Goal: Information Seeking & Learning: Learn about a topic

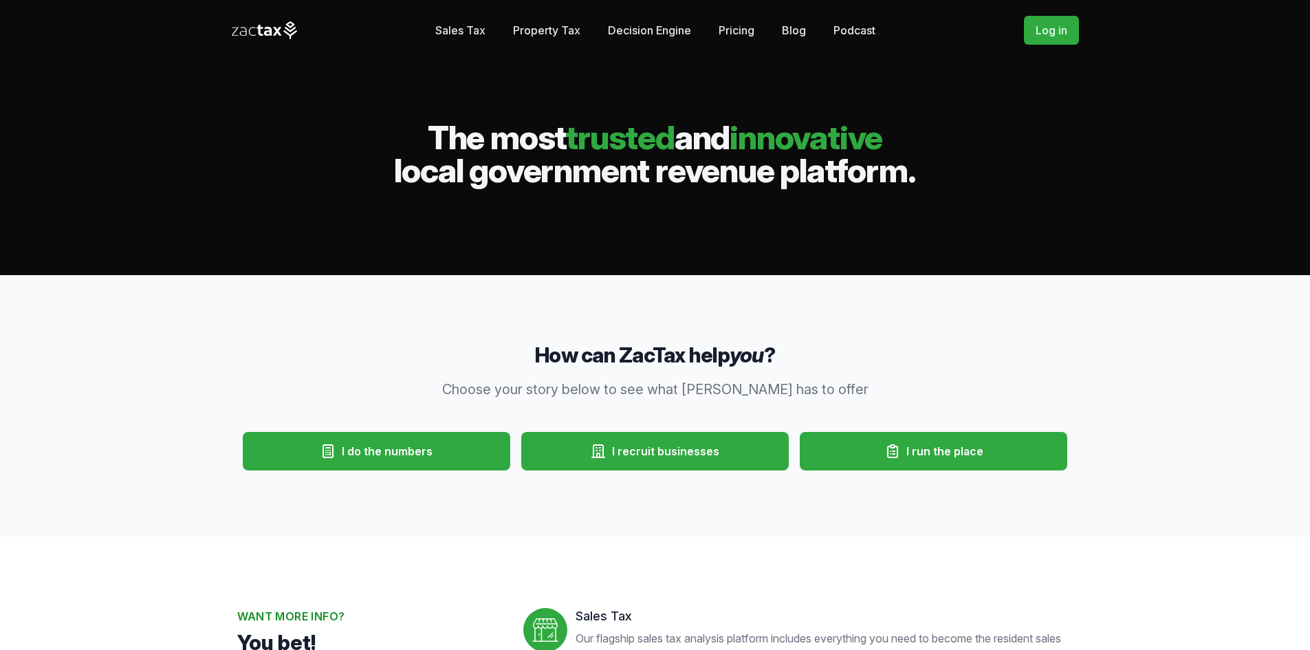
click at [1049, 32] on link "Log in" at bounding box center [1051, 30] width 55 height 29
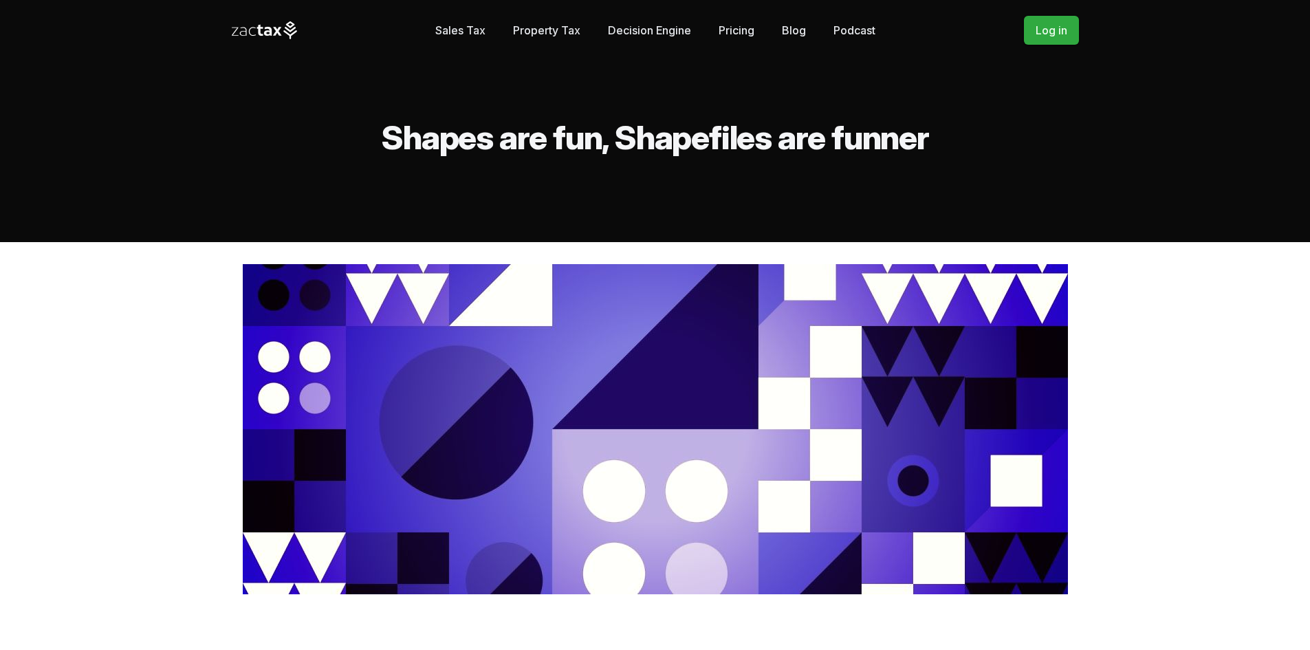
click at [1073, 39] on link "Log in" at bounding box center [1051, 30] width 55 height 29
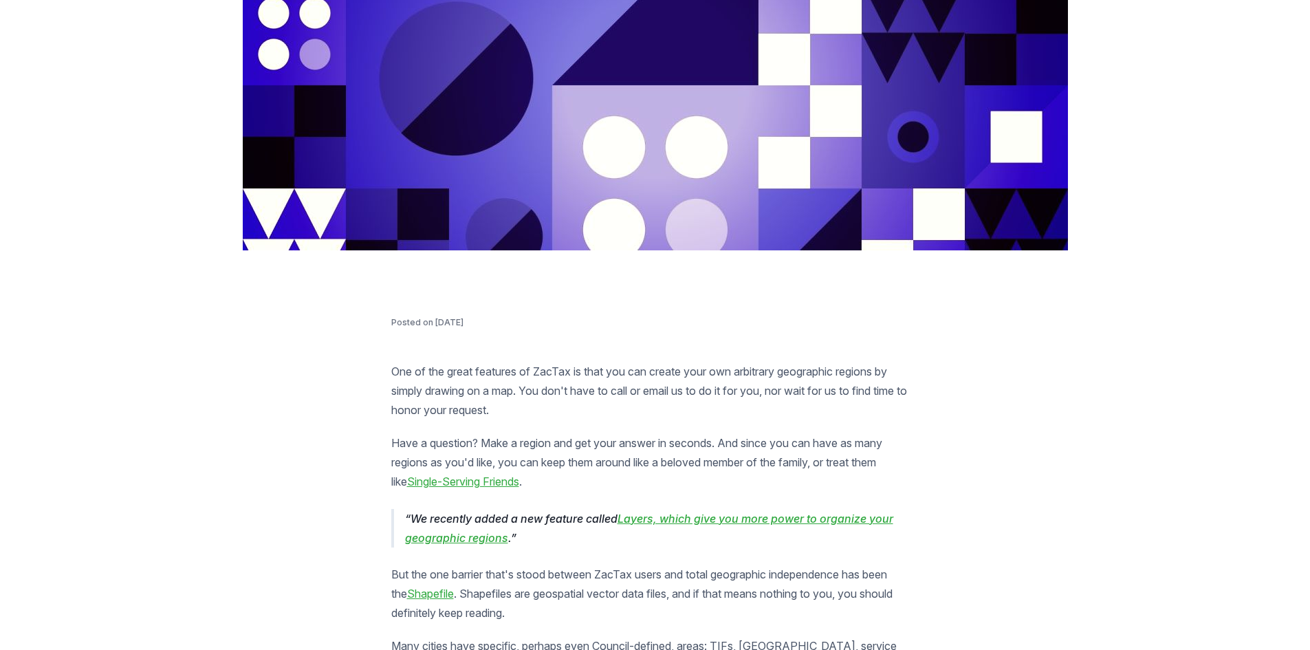
click at [439, 591] on link "Shapefile" at bounding box center [430, 594] width 47 height 14
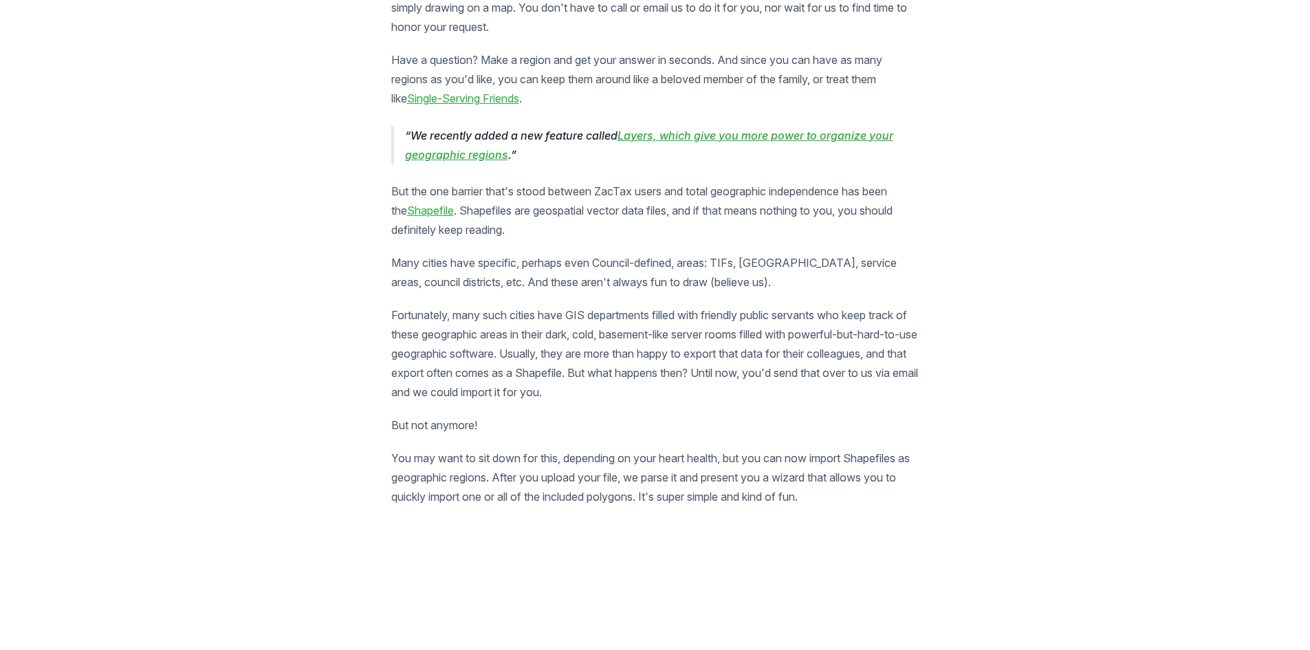
scroll to position [729, 0]
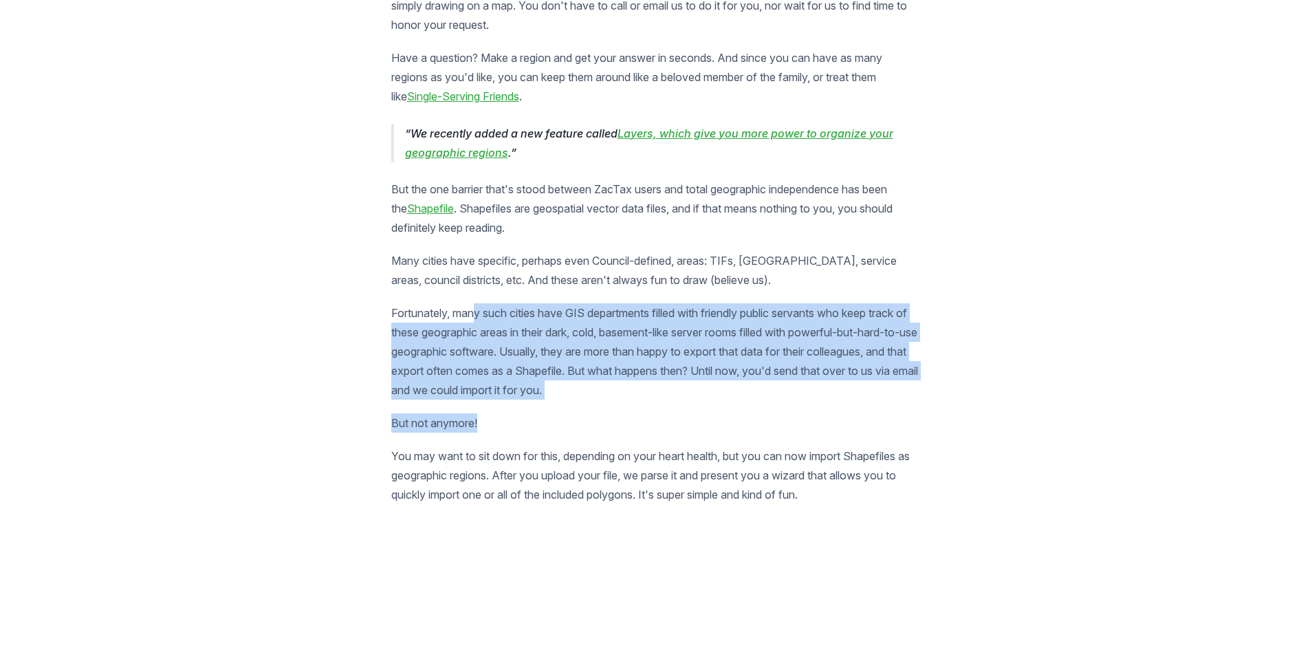
drag, startPoint x: 479, startPoint y: 314, endPoint x: 734, endPoint y: 406, distance: 271.9
click at [734, 406] on article "One of the great features of ZacTax is that you can create your own arbitrary g…" at bounding box center [655, 401] width 528 height 849
click at [807, 406] on article "One of the great features of ZacTax is that you can create your own arbitrary g…" at bounding box center [655, 401] width 528 height 849
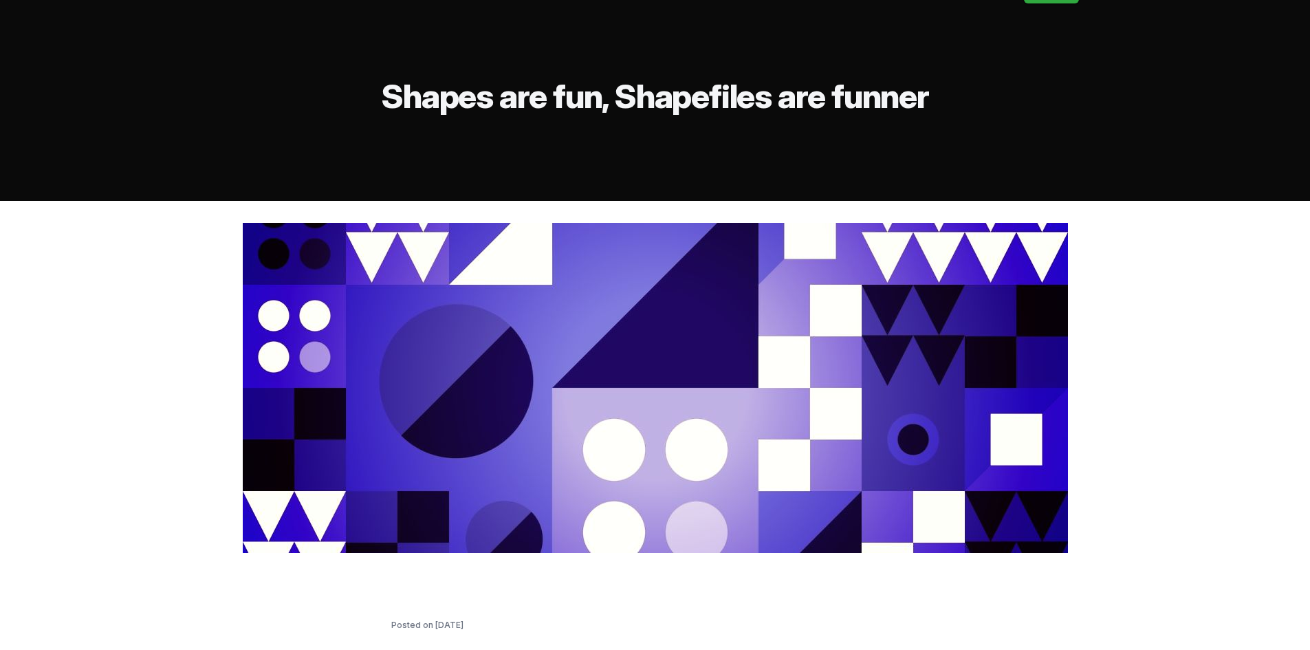
scroll to position [0, 0]
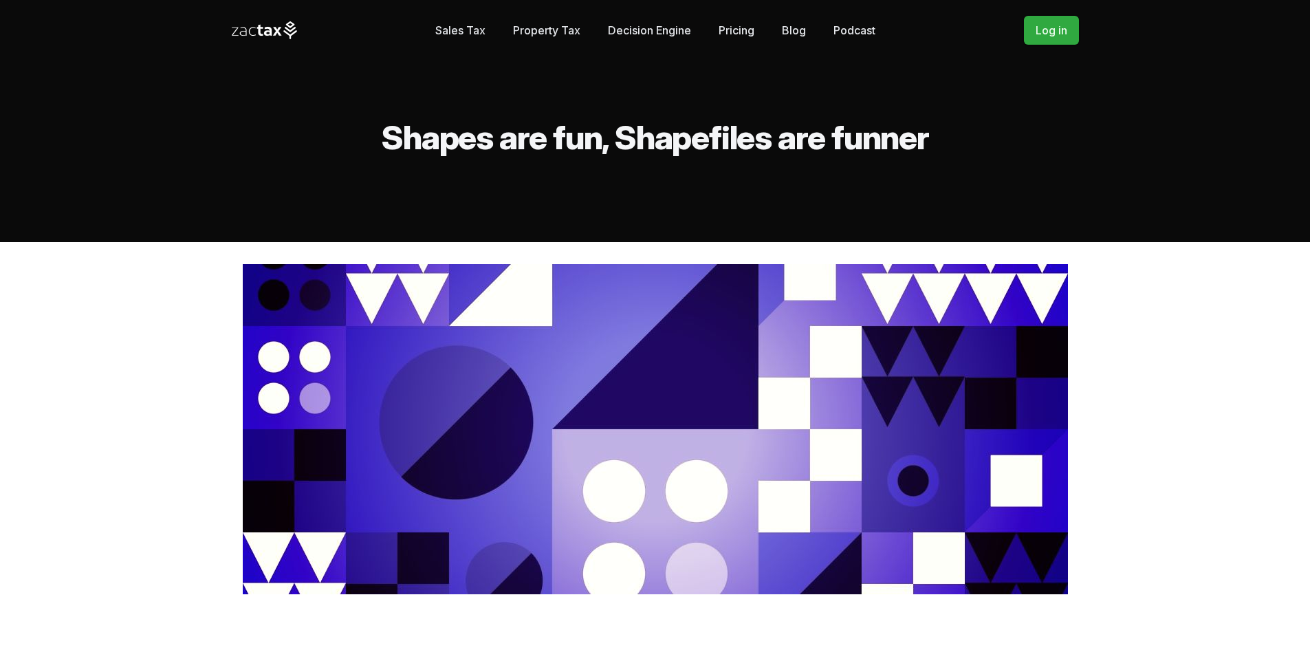
click at [794, 29] on link "Blog" at bounding box center [794, 31] width 24 height 28
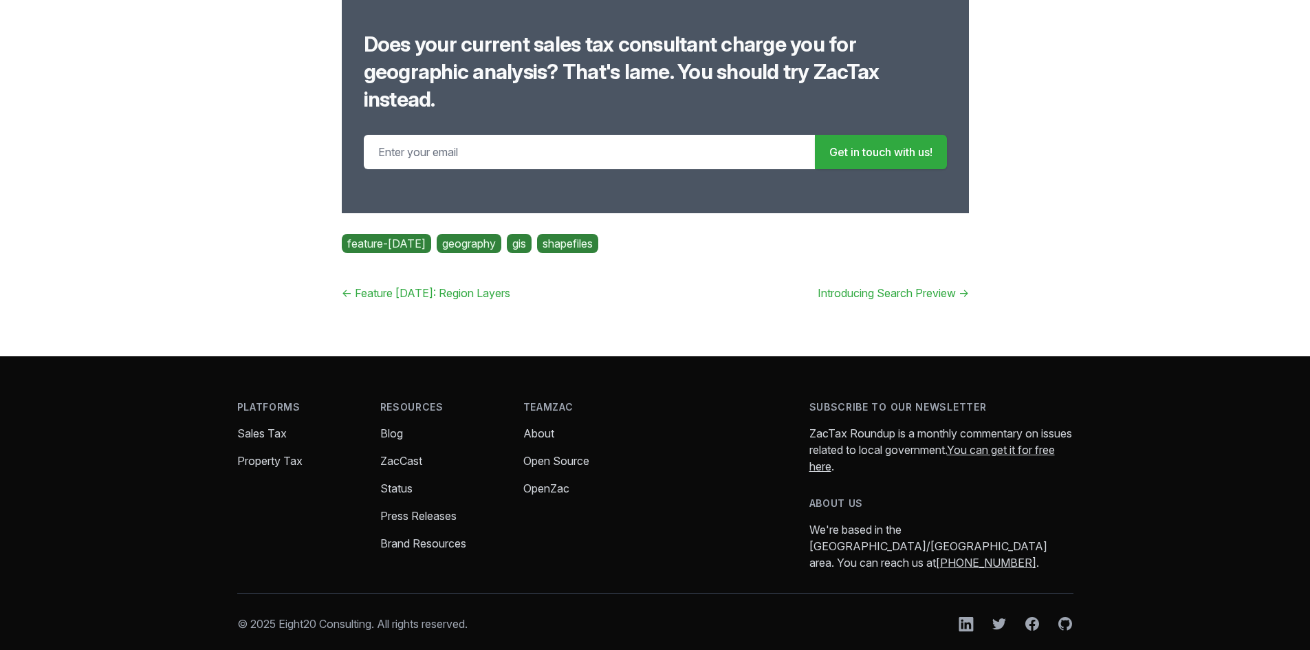
scroll to position [1611, 0]
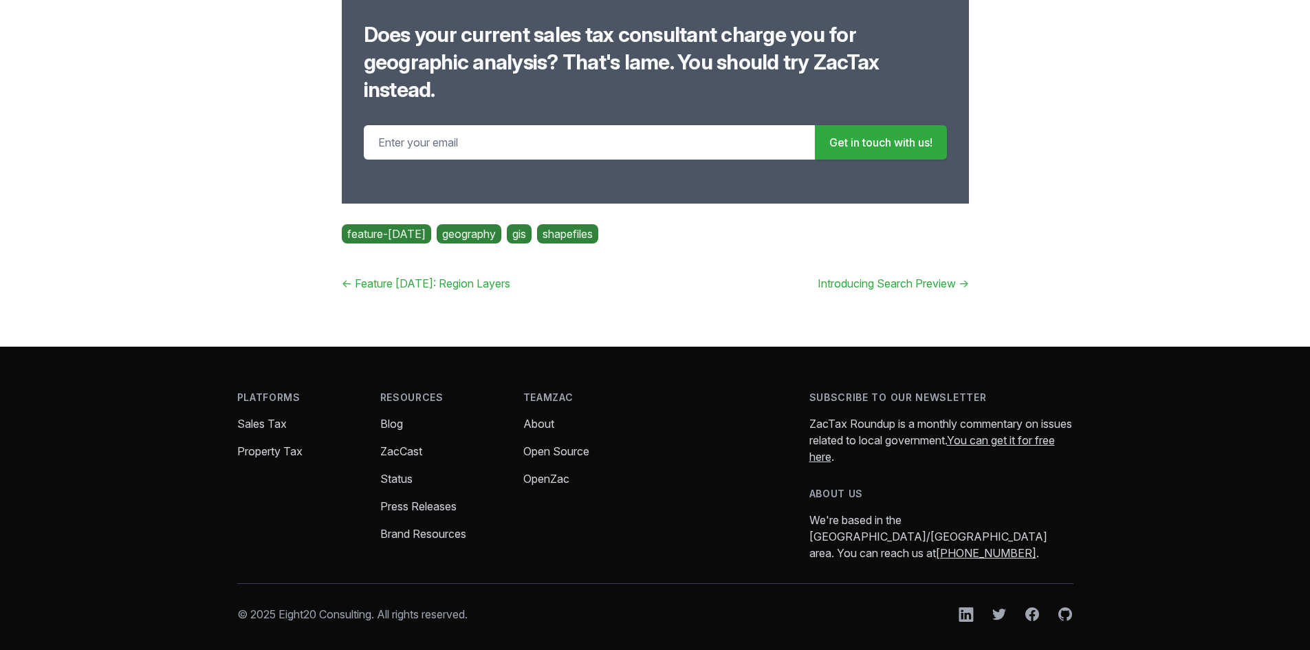
click at [414, 142] on input "Email address" at bounding box center [589, 142] width 451 height 34
type input "priyanka.ramgopal@fortworthtexas.gov"
click at [864, 143] on button "Get in touch with us!" at bounding box center [881, 142] width 132 height 34
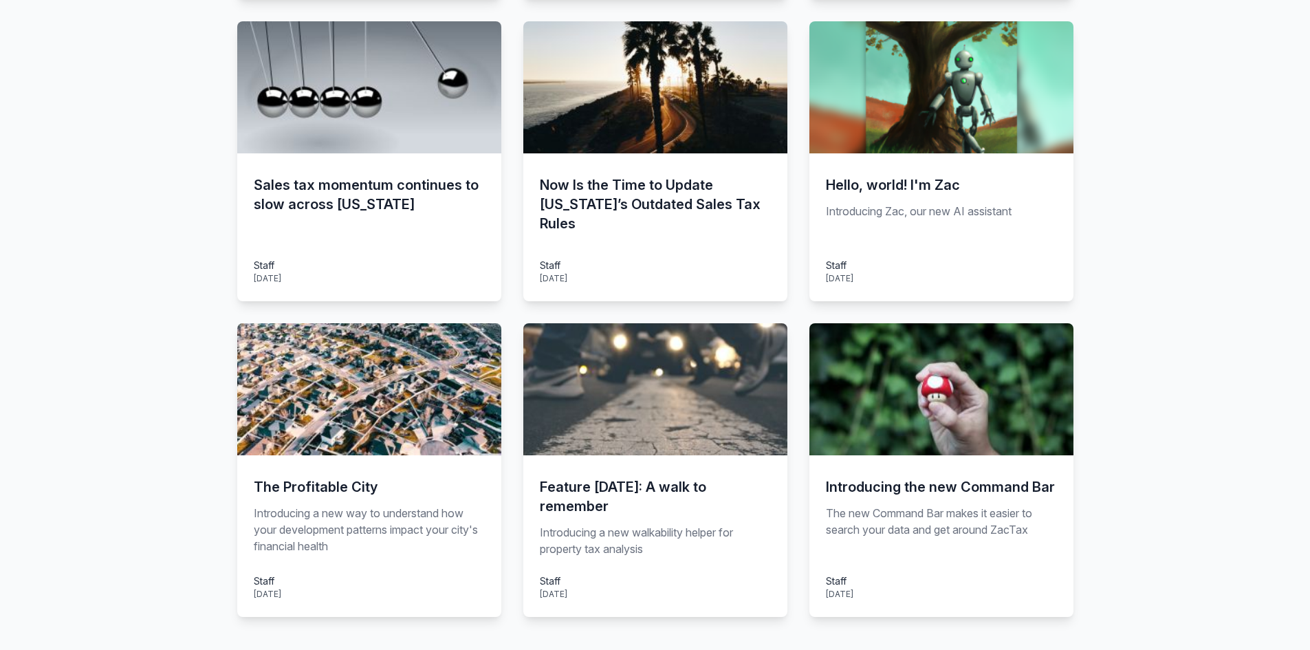
scroll to position [1031, 0]
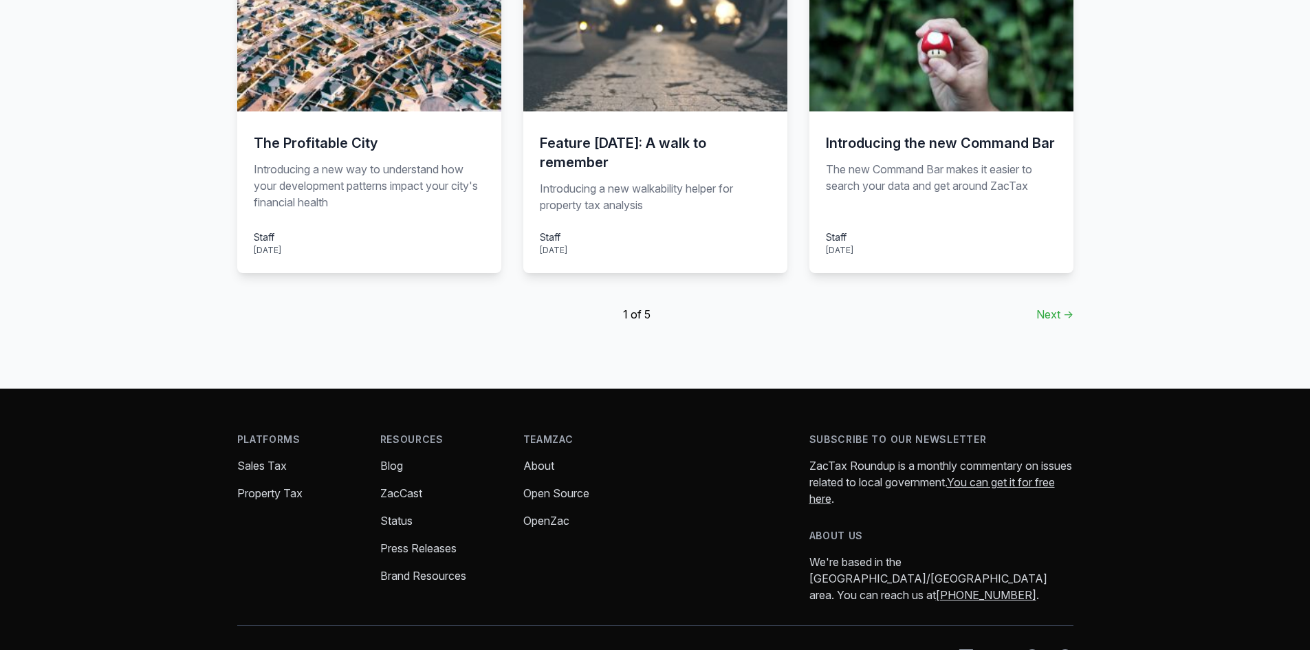
click at [1043, 316] on link "Next →" at bounding box center [1054, 314] width 37 height 17
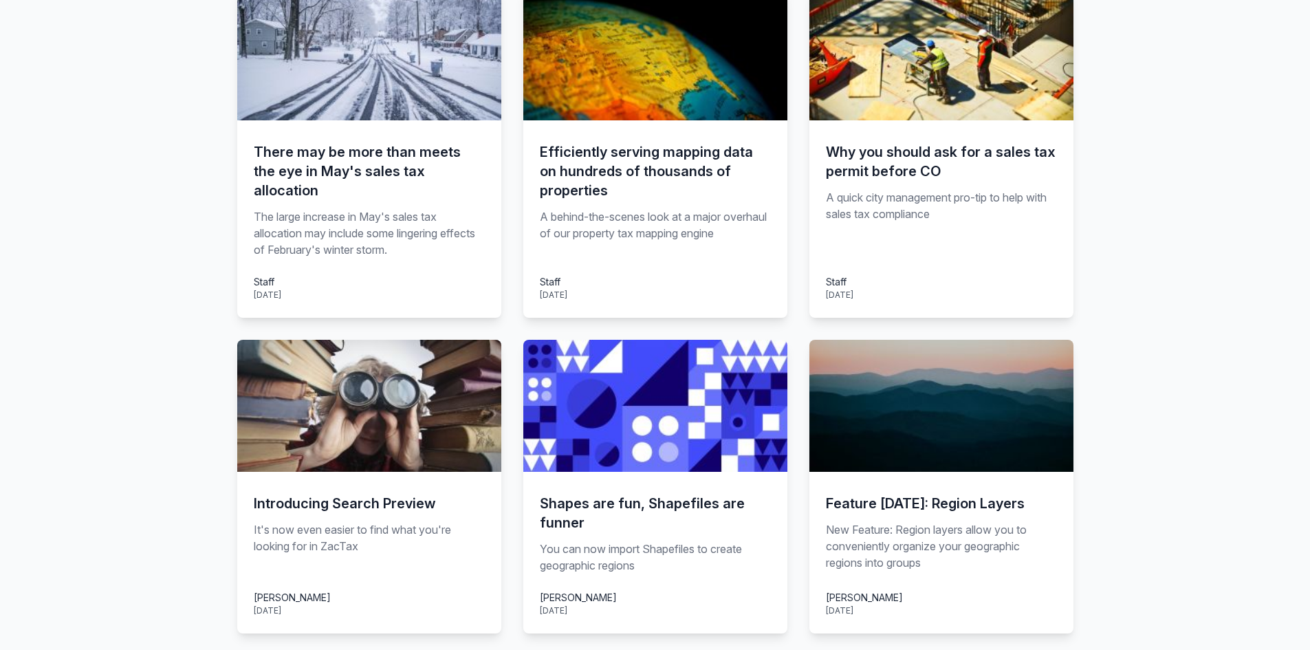
scroll to position [1031, 0]
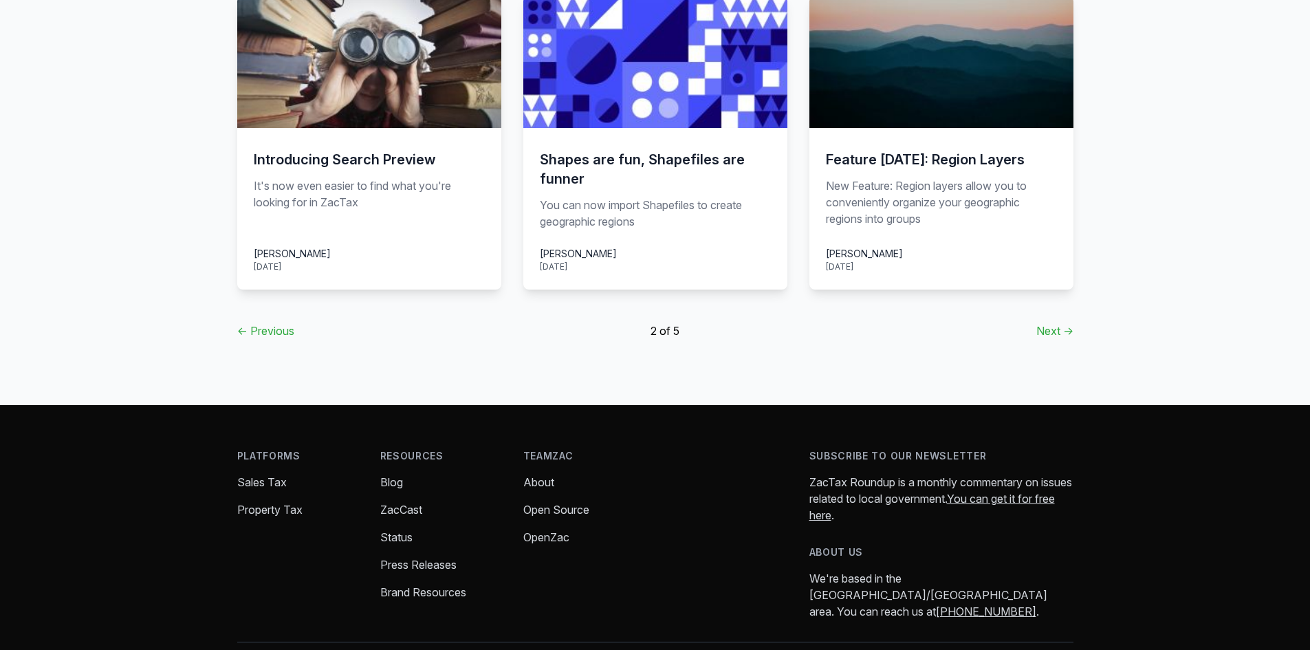
click at [1049, 322] on link "Next →" at bounding box center [1054, 330] width 37 height 17
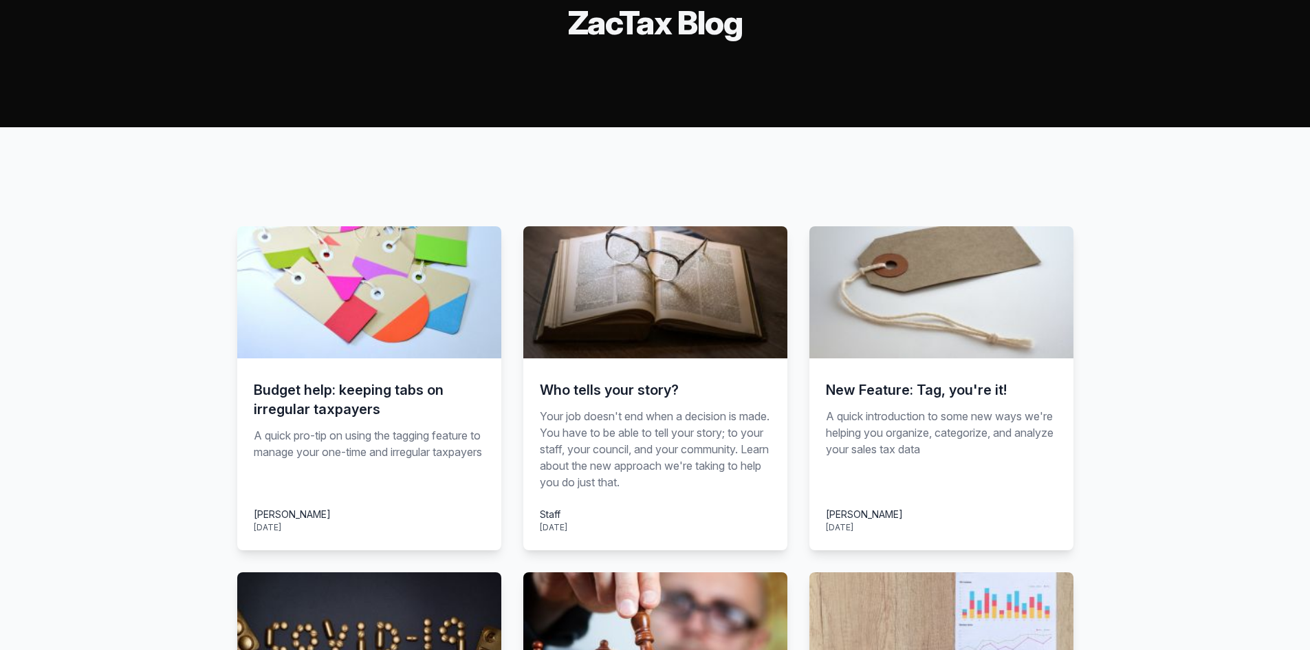
scroll to position [83, 0]
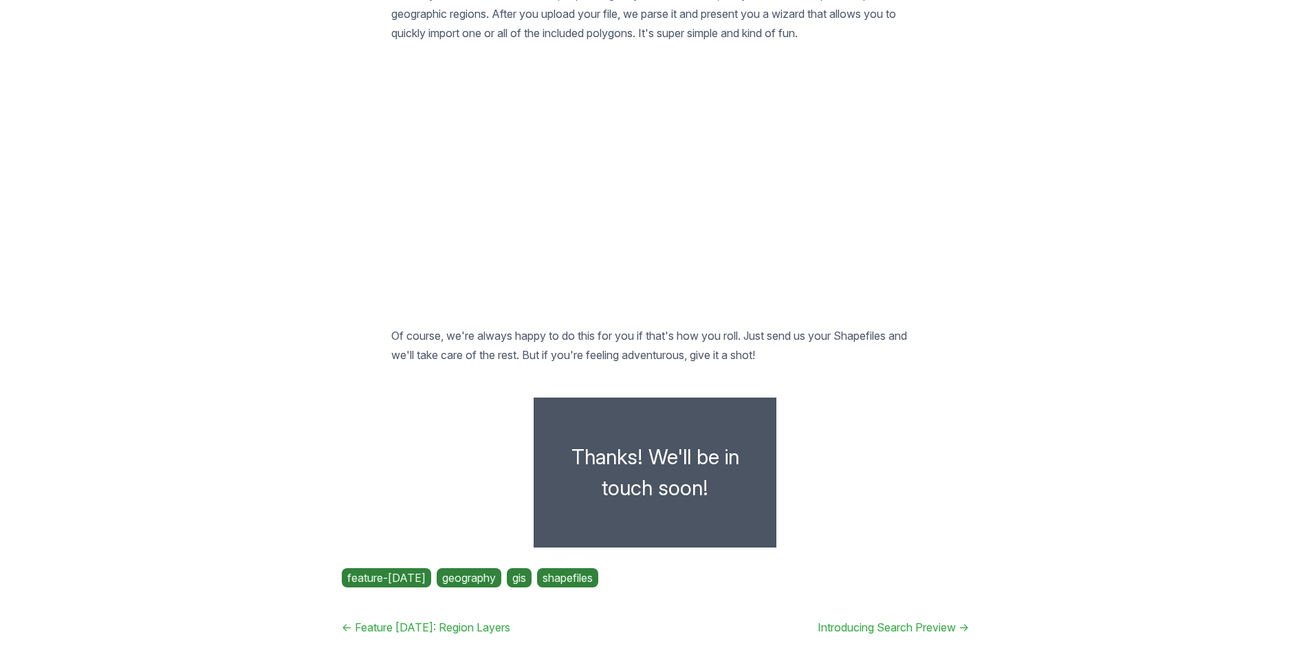
scroll to position [1534, 0]
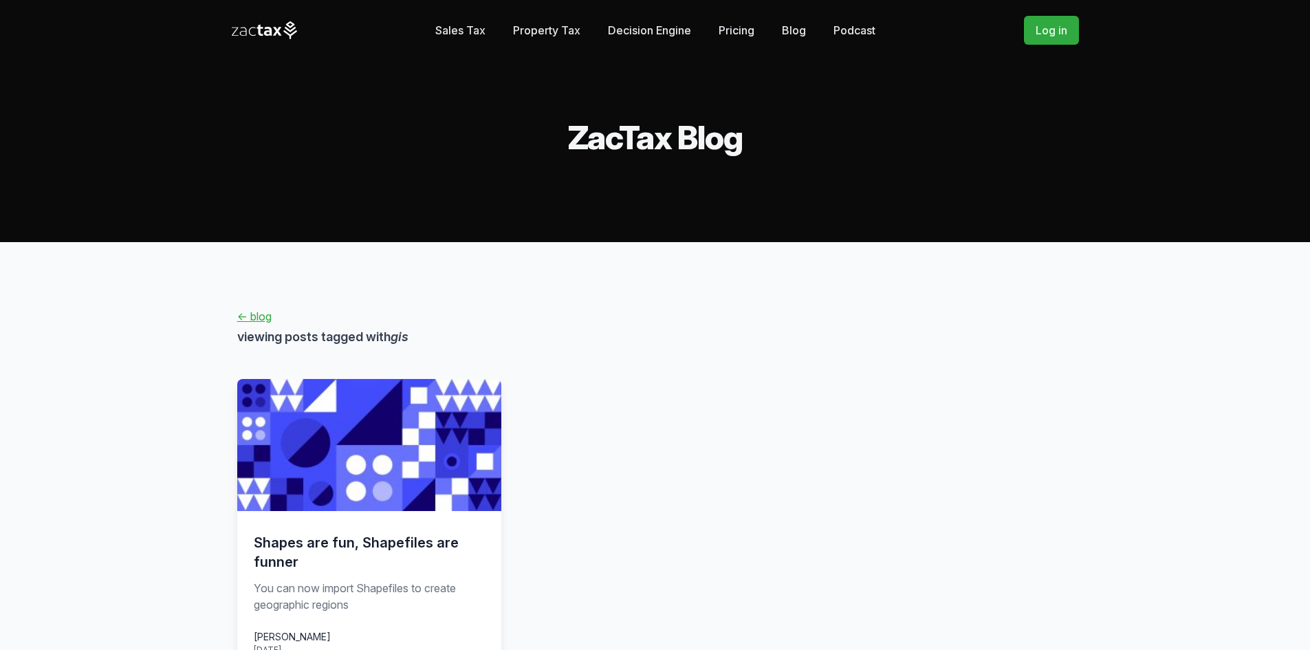
scroll to position [344, 0]
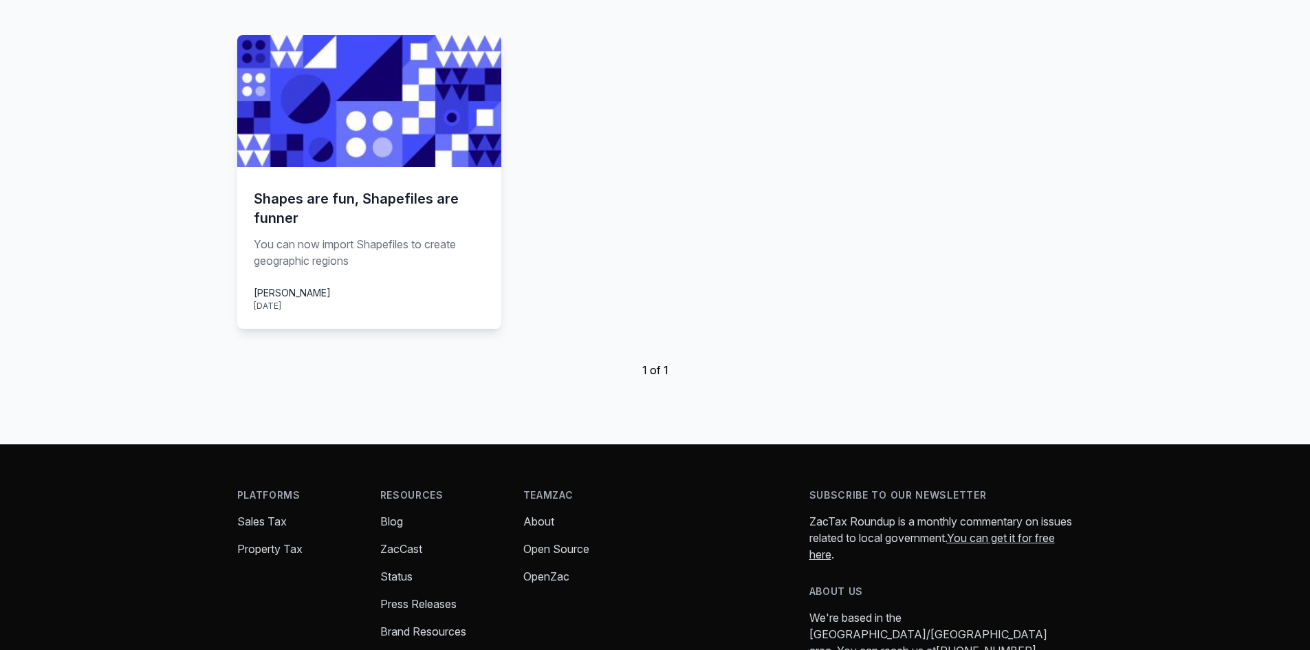
click at [345, 252] on p "You can now import Shapefiles to create geographic regions" at bounding box center [369, 252] width 231 height 33
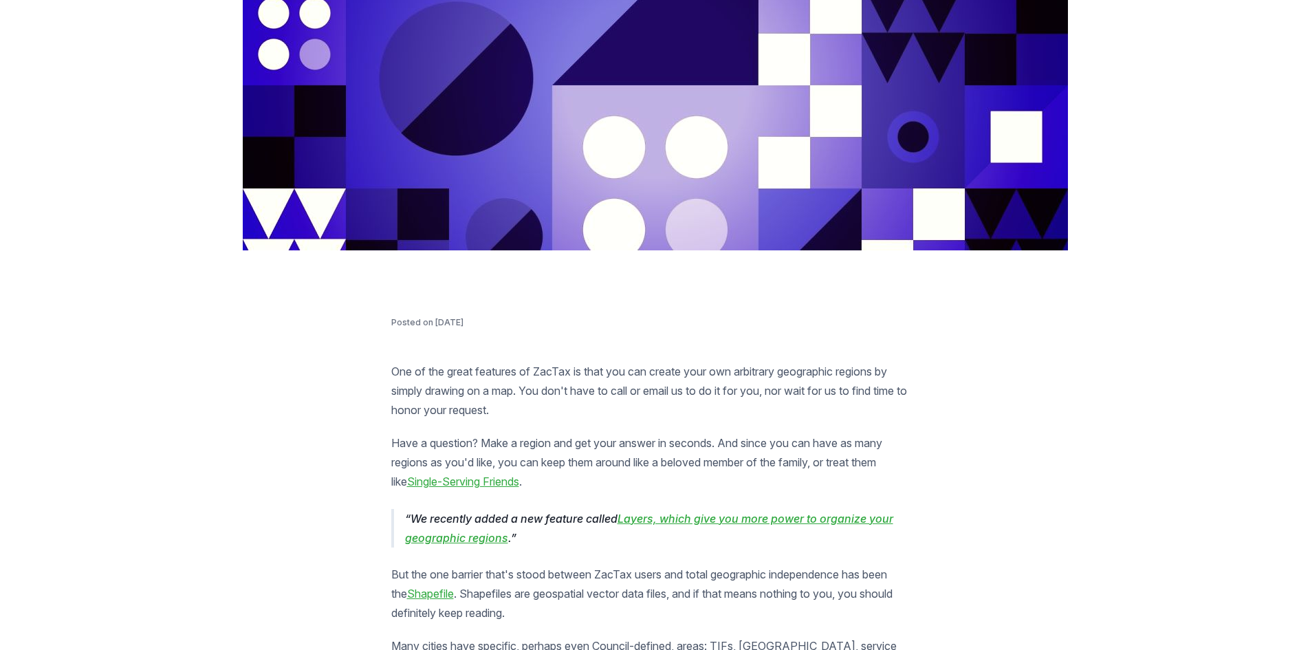
scroll to position [688, 0]
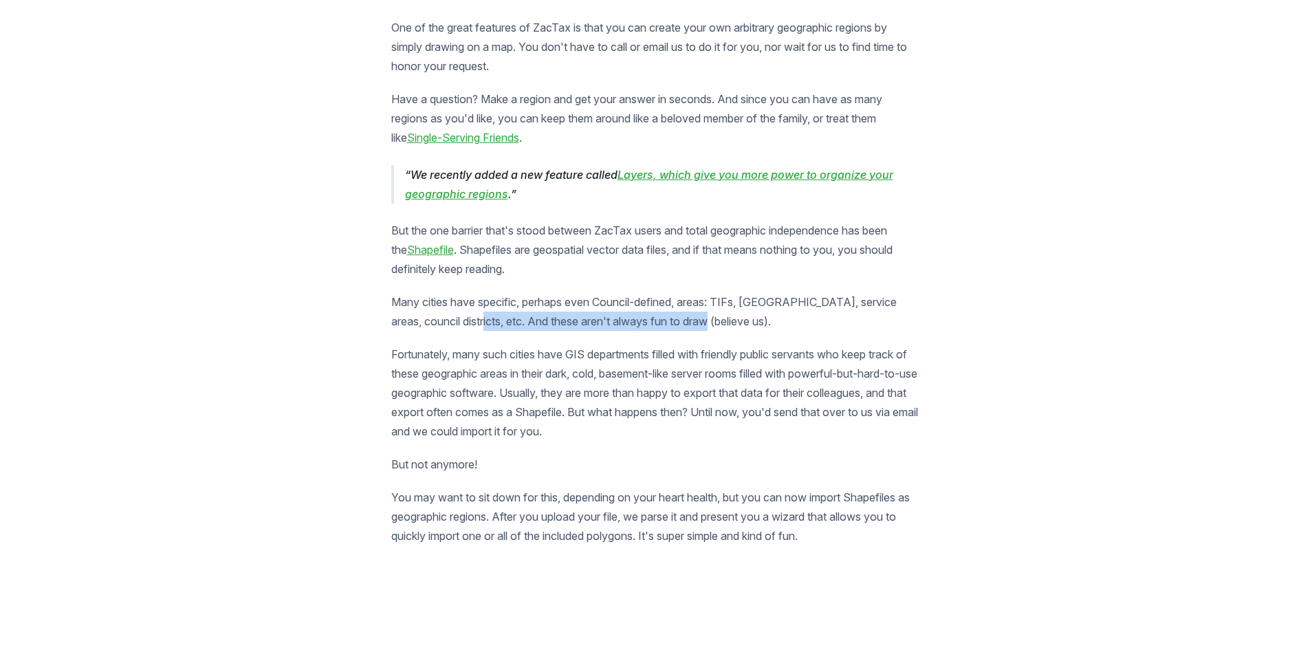
drag, startPoint x: 466, startPoint y: 321, endPoint x: 711, endPoint y: 325, distance: 244.8
click at [707, 323] on p "Many cities have specific, perhaps even Council-defined, areas: TIFs, [GEOGRAPH…" at bounding box center [655, 311] width 528 height 39
click at [762, 326] on p "Many cities have specific, perhaps even Council-defined, areas: TIFs, [GEOGRAPH…" at bounding box center [655, 311] width 528 height 39
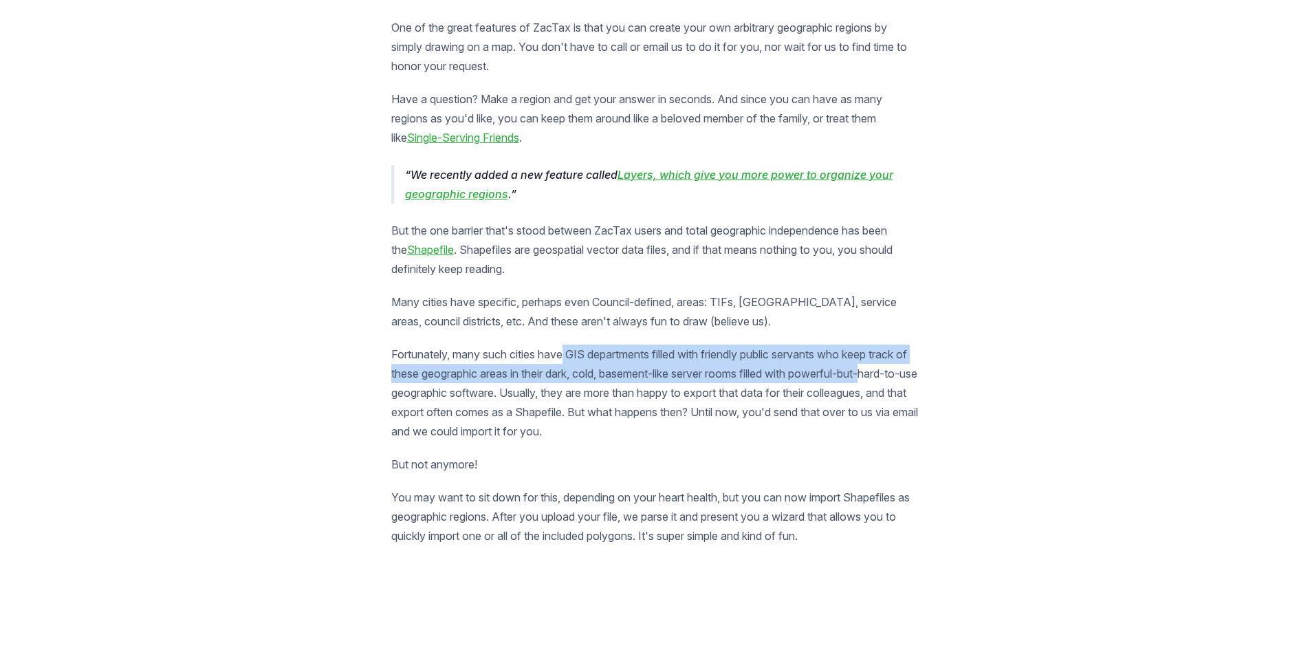
drag, startPoint x: 569, startPoint y: 353, endPoint x: 932, endPoint y: 370, distance: 362.8
click at [932, 370] on div "Posted on [DATE] One of the great features of ZacTax is that you can create you…" at bounding box center [655, 610] width 836 height 1276
click at [942, 371] on div "Posted on [DATE] One of the great features of ZacTax is that you can create you…" at bounding box center [655, 610] width 836 height 1276
